Goal: Transaction & Acquisition: Purchase product/service

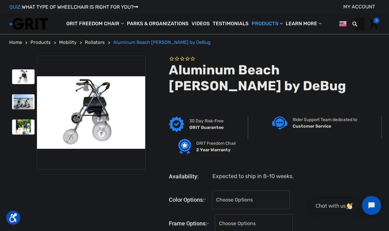
click at [112, 225] on section at bounding box center [77, 192] width 141 height 273
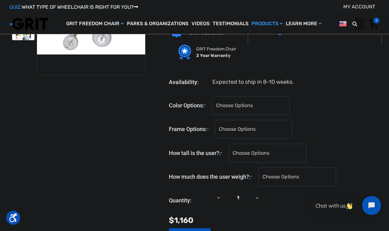
scroll to position [62, 0]
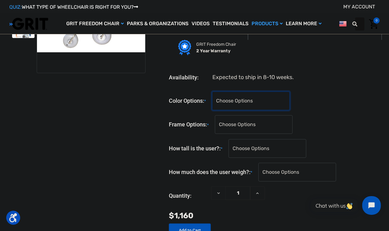
click at [261, 98] on select "Choose Options Blue Red" at bounding box center [251, 100] width 78 height 19
select select "707"
click at [231, 91] on select "Choose Options Blue Red" at bounding box center [251, 100] width 78 height 19
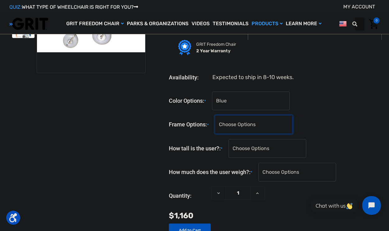
click at [245, 123] on select "Choose Options Standard Frame (Sizing info below) Petite Frame (Sizing info bel…" at bounding box center [254, 124] width 78 height 19
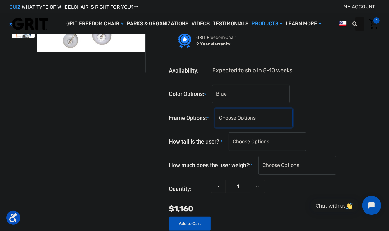
select select "709"
click at [233, 109] on select "Choose Options Standard Frame (Sizing info below) Petite Frame (Sizing info bel…" at bounding box center [254, 118] width 78 height 19
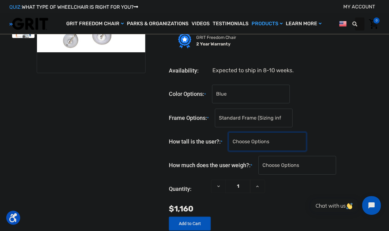
click at [260, 140] on select "Choose Options <5'0" 5'0" 5'1" 5'2" 5'3" 5'4" 5'5" 5'6" 5'7" 5'8" 5'9" 5'10" 5'…" at bounding box center [268, 141] width 78 height 19
select select "907"
click at [247, 132] on select "Choose Options <5'0" 5'0" 5'1" 5'2" 5'3" 5'4" 5'5" 5'6" 5'7" 5'8" 5'9" 5'10" 5'…" at bounding box center [268, 141] width 78 height 19
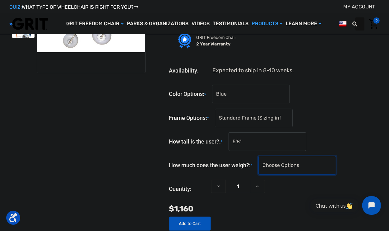
click at [295, 167] on select "Choose Options <100 lbs. 100-149 lbs. 150-199 lbs. 200-249 lbs. 250-299 lbs. 30…" at bounding box center [297, 165] width 78 height 19
select select "921"
click at [278, 156] on select "Choose Options <100 lbs. 100-149 lbs. 150-199 lbs. 200-249 lbs. 250-299 lbs. 30…" at bounding box center [297, 165] width 78 height 19
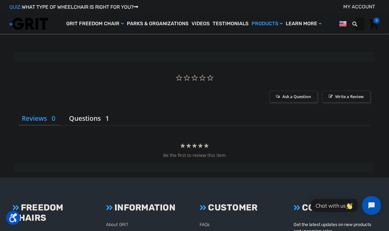
scroll to position [1524, 0]
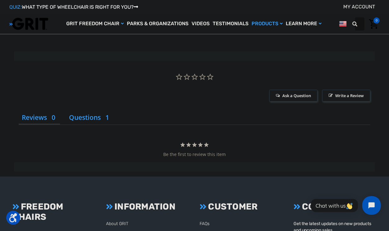
click at [90, 116] on li "Questions" at bounding box center [90, 118] width 48 height 14
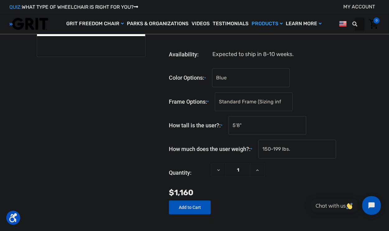
scroll to position [93, 0]
